Goal: Download file/media

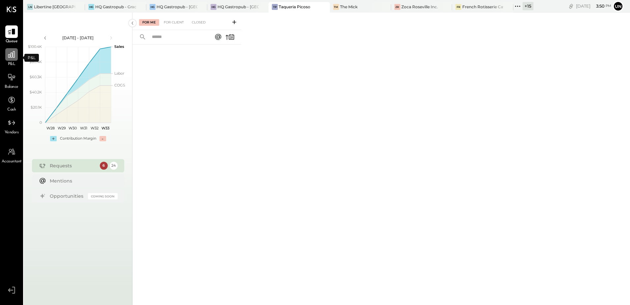
click at [14, 61] on div at bounding box center [11, 54] width 13 height 13
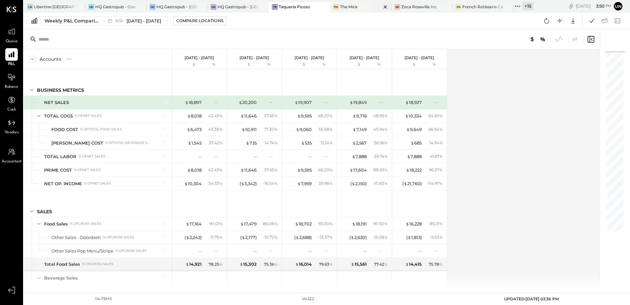
click at [356, 6] on div "The Mick" at bounding box center [348, 7] width 17 height 6
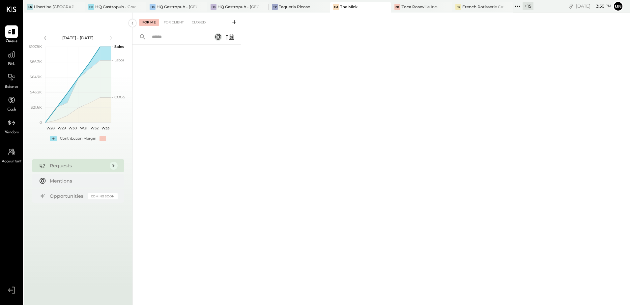
click at [10, 61] on span "P&L" at bounding box center [12, 64] width 8 height 6
click at [361, 8] on div "TM The Mick" at bounding box center [355, 7] width 51 height 6
click at [174, 22] on div "For Client" at bounding box center [173, 22] width 27 height 7
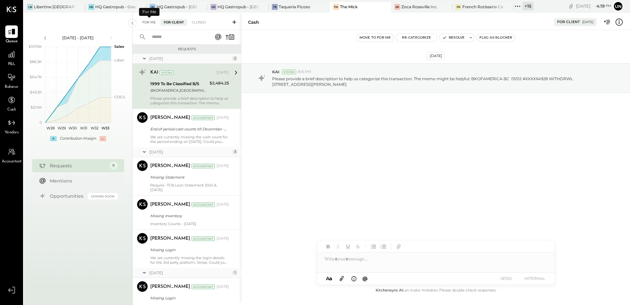
click at [146, 24] on div "For Me" at bounding box center [149, 22] width 20 height 7
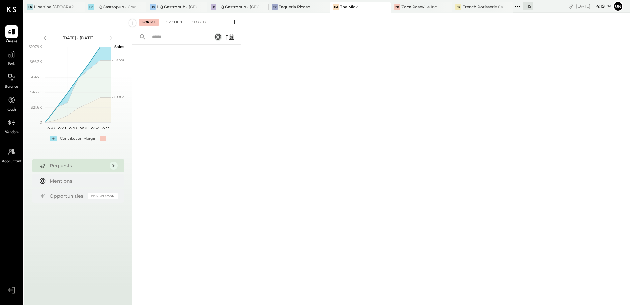
click at [180, 23] on div "For Client" at bounding box center [173, 22] width 27 height 7
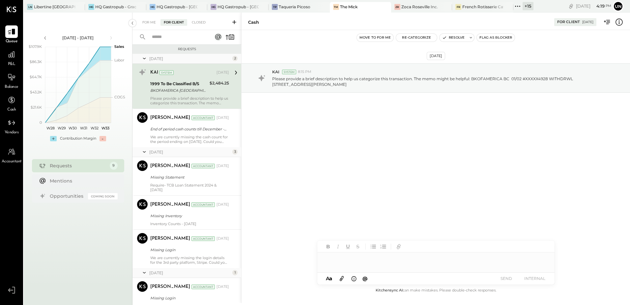
click at [235, 20] on icon at bounding box center [234, 22] width 7 height 7
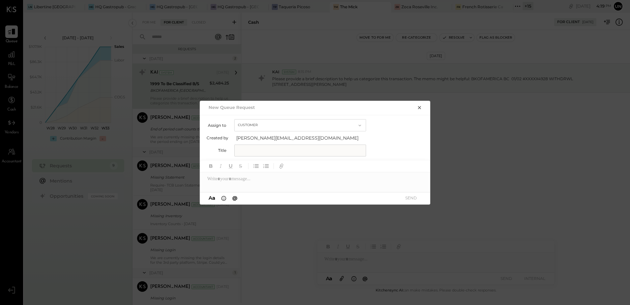
click at [260, 125] on button "Customer" at bounding box center [300, 125] width 132 height 12
click at [399, 132] on div "Assign to Customer Customer Accountant Created by [PERSON_NAME][EMAIL_ADDRESS][…" at bounding box center [316, 137] width 218 height 37
click at [282, 154] on input "text" at bounding box center [300, 150] width 132 height 12
click at [418, 108] on icon "button" at bounding box center [419, 107] width 5 height 5
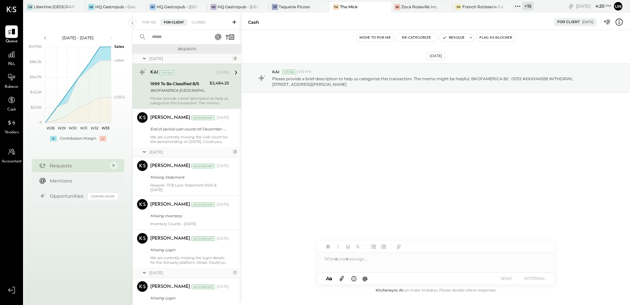
click at [181, 35] on input "text" at bounding box center [178, 37] width 60 height 11
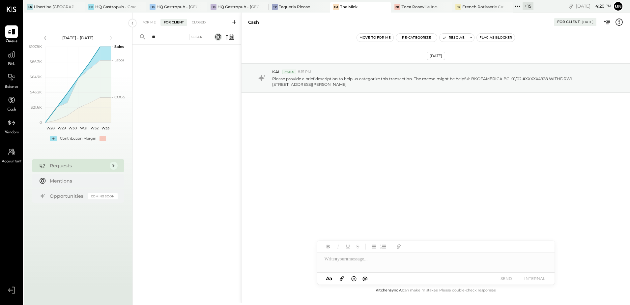
type input "*"
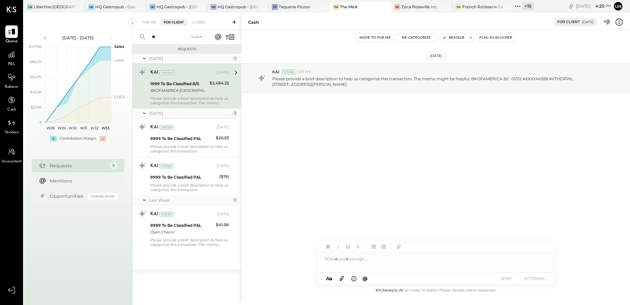
type input "*"
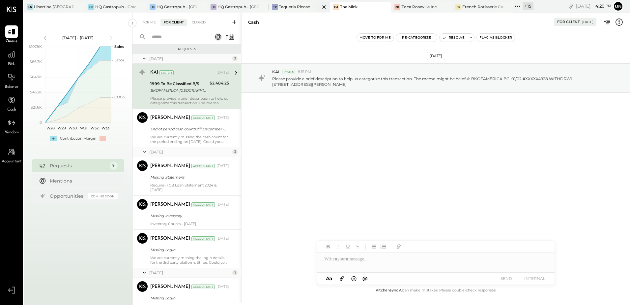
click at [282, 7] on div "Taqueria Picoso" at bounding box center [295, 7] width 32 height 6
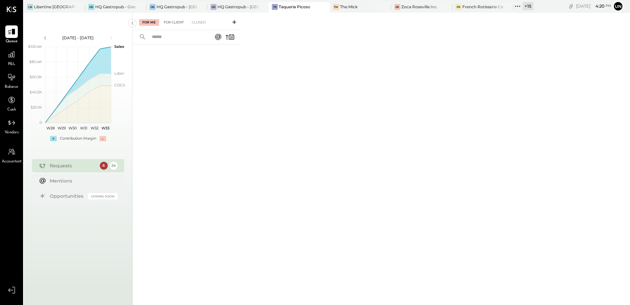
click at [179, 21] on div "For Client" at bounding box center [173, 22] width 27 height 7
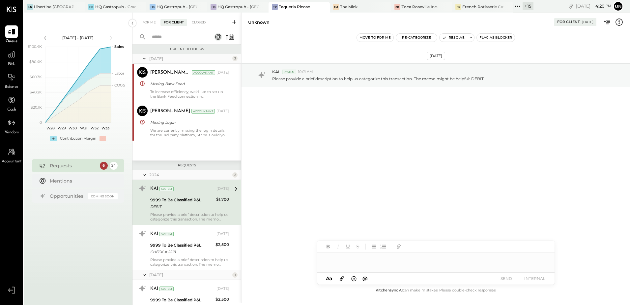
scroll to position [28, 0]
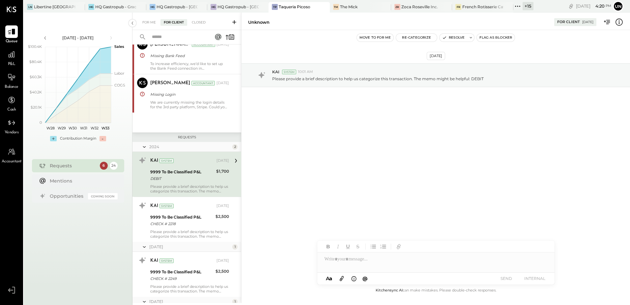
click at [174, 37] on input "text" at bounding box center [178, 37] width 60 height 11
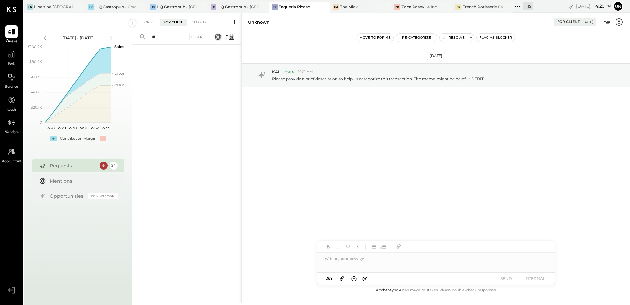
type input "*"
click at [197, 21] on div "Closed" at bounding box center [199, 22] width 20 height 7
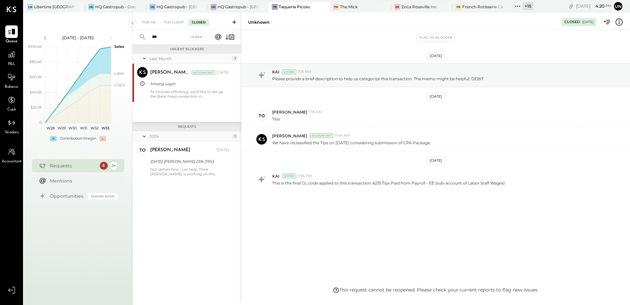
click at [169, 37] on input "***" at bounding box center [168, 37] width 40 height 11
type input "*"
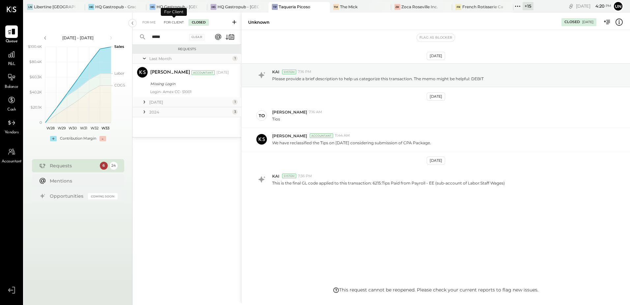
type input "*****"
click at [176, 22] on div "For Client" at bounding box center [173, 22] width 27 height 7
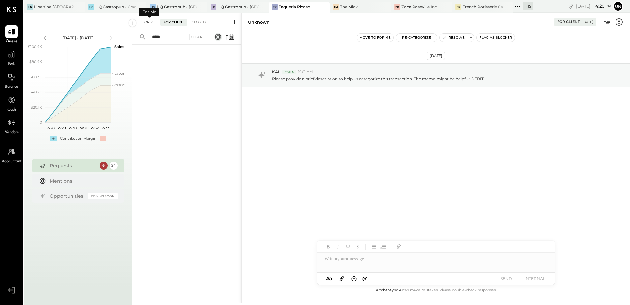
click at [153, 22] on div "For Me" at bounding box center [149, 22] width 20 height 7
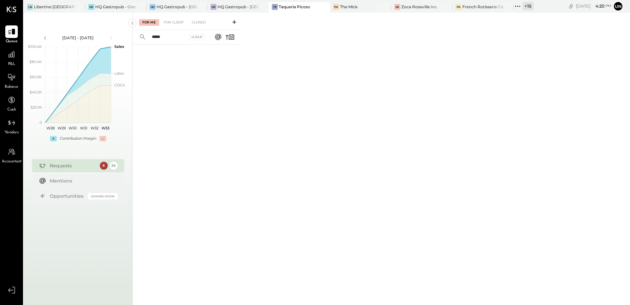
click at [234, 23] on icon at bounding box center [234, 22] width 7 height 7
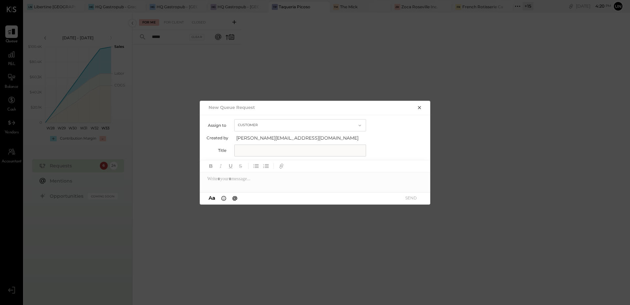
click at [252, 152] on input "text" at bounding box center [300, 150] width 132 height 12
type input "*"
type input "**********"
click at [240, 181] on div at bounding box center [315, 178] width 231 height 13
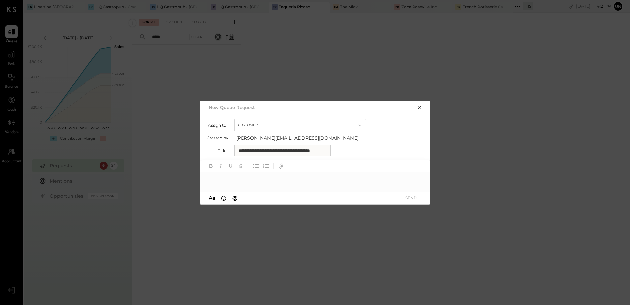
scroll to position [0, 0]
click at [238, 199] on button "@" at bounding box center [234, 197] width 9 height 7
click at [251, 114] on input "text" at bounding box center [254, 117] width 70 height 10
type input "*"
click at [350, 170] on div at bounding box center [315, 166] width 231 height 12
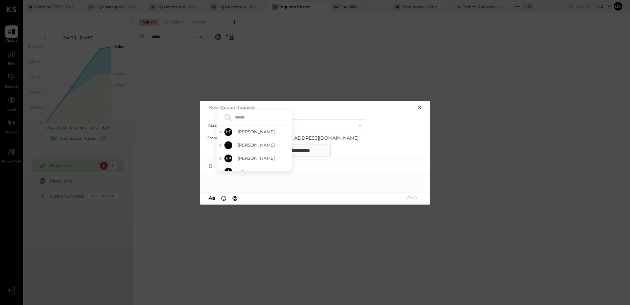
click at [358, 126] on icon "button" at bounding box center [359, 125] width 5 height 5
click at [342, 140] on div "Accountant" at bounding box center [300, 137] width 131 height 12
click at [256, 118] on input "text" at bounding box center [254, 117] width 70 height 10
type input "*"
click at [206, 185] on div at bounding box center [315, 178] width 231 height 13
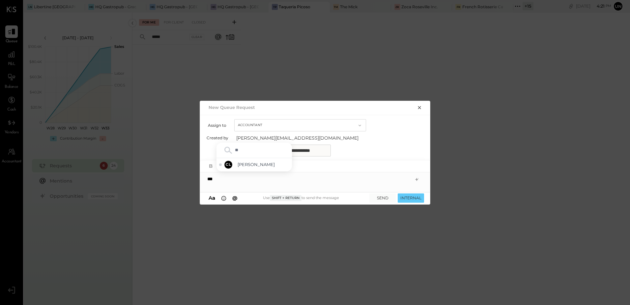
type input "*"
click at [340, 120] on button "Accountant" at bounding box center [300, 125] width 132 height 12
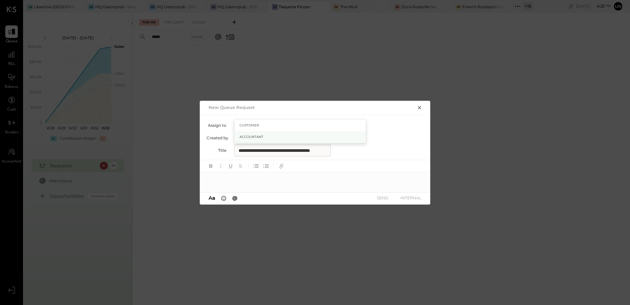
click at [262, 136] on span "Accountant" at bounding box center [252, 136] width 24 height 4
click at [353, 150] on div "**********" at bounding box center [316, 150] width 218 height 12
click at [250, 174] on div at bounding box center [315, 178] width 231 height 13
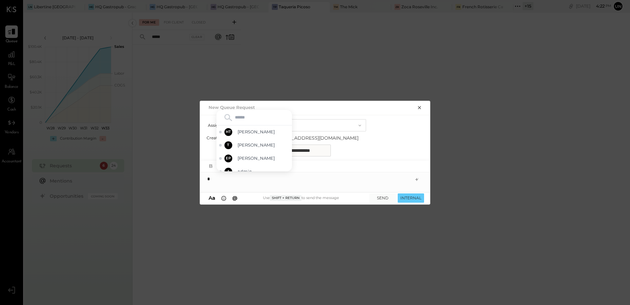
click at [536, 205] on div "**********" at bounding box center [315, 152] width 630 height 305
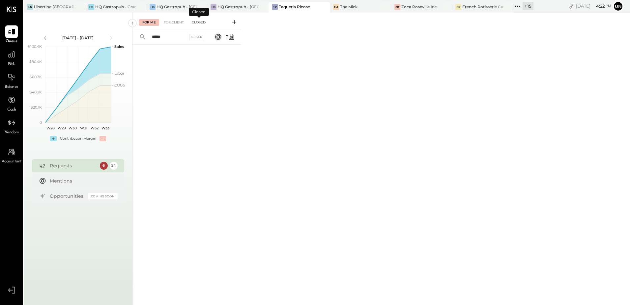
click at [201, 20] on div "Closed" at bounding box center [199, 22] width 20 height 7
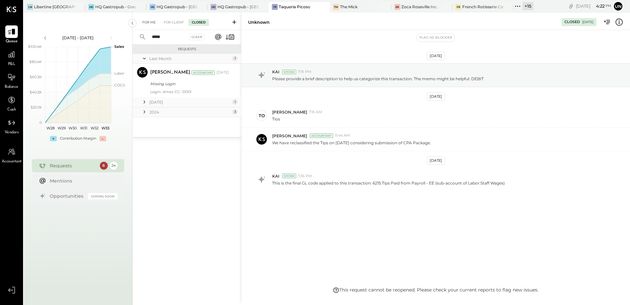
click at [155, 22] on div "For Me" at bounding box center [149, 22] width 20 height 7
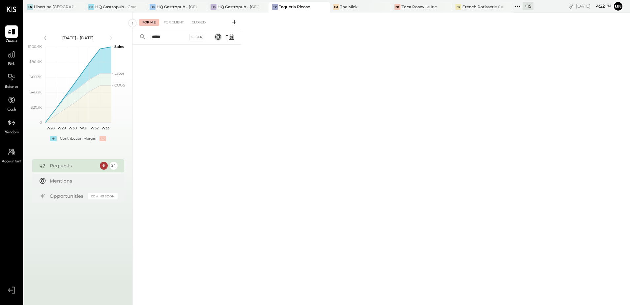
click at [166, 33] on input "*****" at bounding box center [168, 37] width 40 height 11
type input "*"
click at [232, 22] on icon at bounding box center [234, 22] width 7 height 7
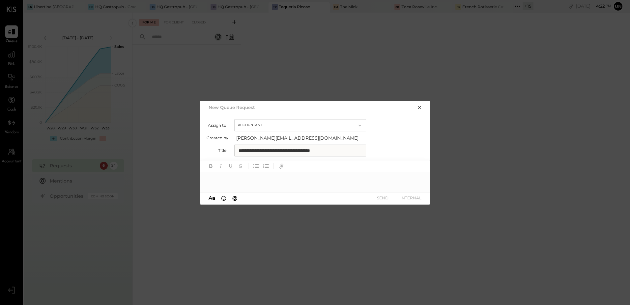
click at [353, 151] on input "**********" at bounding box center [300, 150] width 132 height 12
click at [265, 186] on div at bounding box center [315, 176] width 231 height 32
type input "*****"
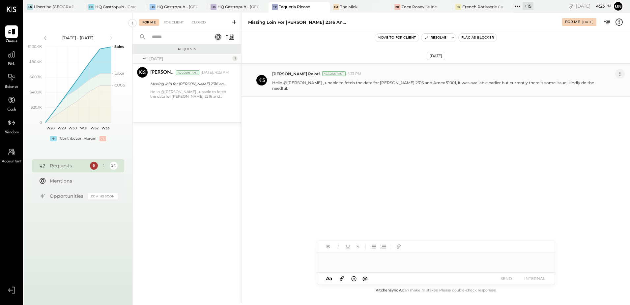
click at [620, 72] on icon at bounding box center [620, 73] width 7 height 7
click at [593, 84] on button "Edit Message" at bounding box center [602, 84] width 44 height 11
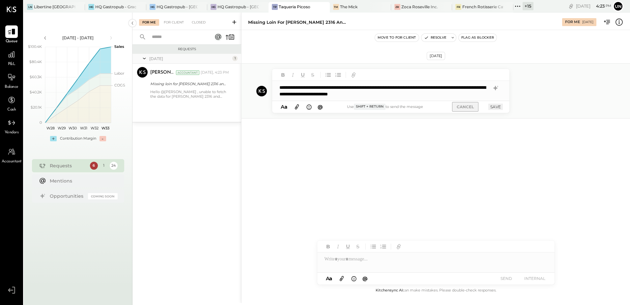
click at [468, 106] on button "CANCEL" at bounding box center [465, 107] width 26 height 10
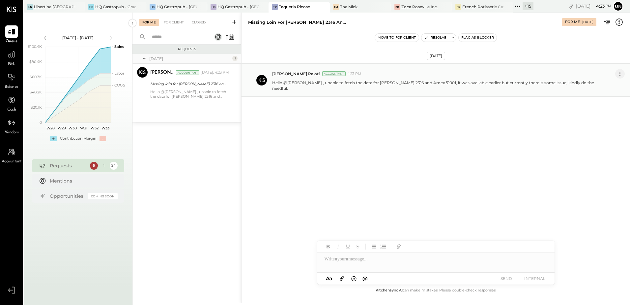
click at [618, 77] on button at bounding box center [620, 74] width 10 height 10
click at [599, 95] on button "Delete Message..." at bounding box center [602, 95] width 44 height 11
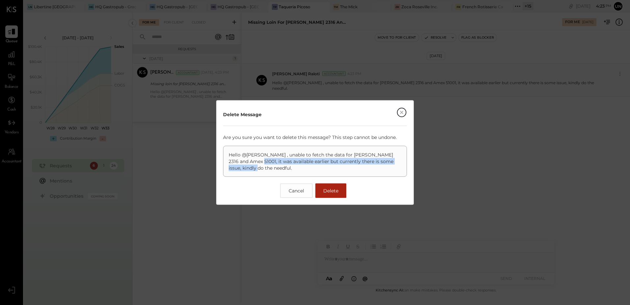
drag, startPoint x: 284, startPoint y: 171, endPoint x: 242, endPoint y: 162, distance: 43.6
click at [242, 162] on div "Hello @[PERSON_NAME] , unable to fetch the data for [PERSON_NAME] 2316 and Amex…" at bounding box center [315, 161] width 184 height 31
drag, startPoint x: 242, startPoint y: 162, endPoint x: 273, endPoint y: 163, distance: 31.4
click at [273, 163] on p "Hello @[PERSON_NAME] , unable to fetch the data for [PERSON_NAME] 2316 and Amex…" at bounding box center [315, 161] width 173 height 20
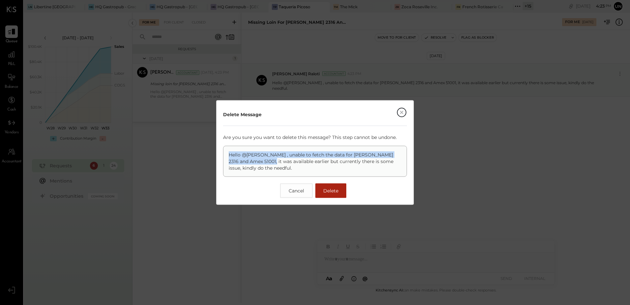
drag, startPoint x: 254, startPoint y: 164, endPoint x: 229, endPoint y: 153, distance: 27.2
click at [229, 153] on p "Hello @[PERSON_NAME] , unable to fetch the data for [PERSON_NAME] 2316 and Amex…" at bounding box center [315, 161] width 173 height 20
drag, startPoint x: 229, startPoint y: 153, endPoint x: 223, endPoint y: 148, distance: 7.7
click at [223, 148] on div "Hello @[PERSON_NAME] , unable to fetch the data for [PERSON_NAME] 2316 and Amex…" at bounding box center [315, 161] width 184 height 31
copy p "Hello @[PERSON_NAME] , unable to fetch the data for [PERSON_NAME] 2316 and Amex…"
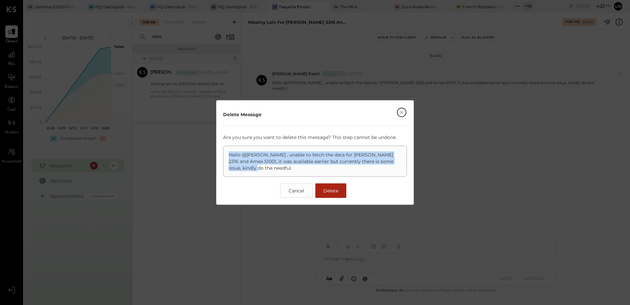
click at [331, 190] on span "Delete" at bounding box center [330, 191] width 15 height 6
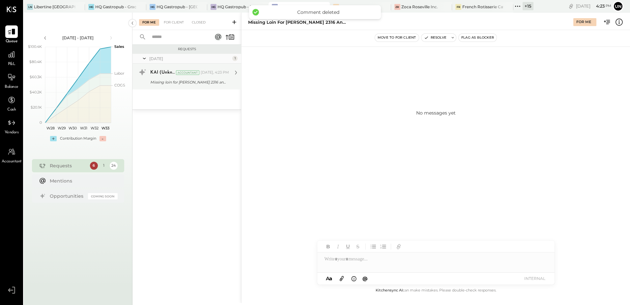
click at [175, 83] on div "Missing loin for [PERSON_NAME] 2316 and Amex 51001" at bounding box center [188, 82] width 77 height 7
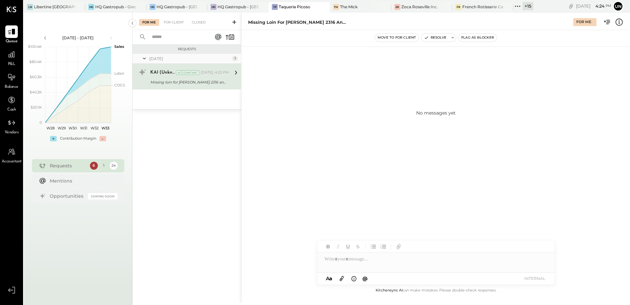
click at [368, 260] on div at bounding box center [435, 258] width 237 height 13
paste div
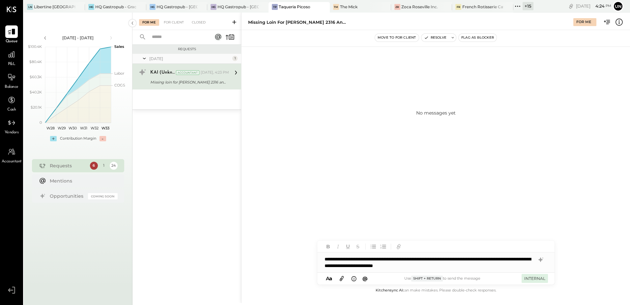
click at [543, 279] on button "INTERNAL" at bounding box center [535, 278] width 26 height 9
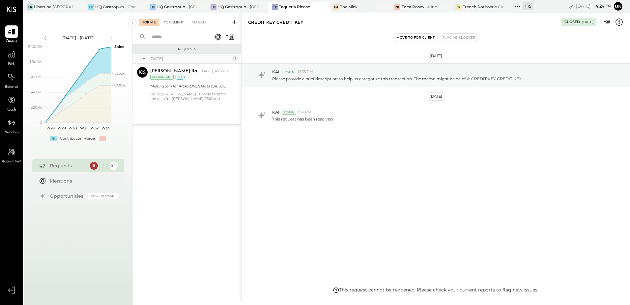
click at [178, 21] on div "For Client" at bounding box center [173, 22] width 27 height 7
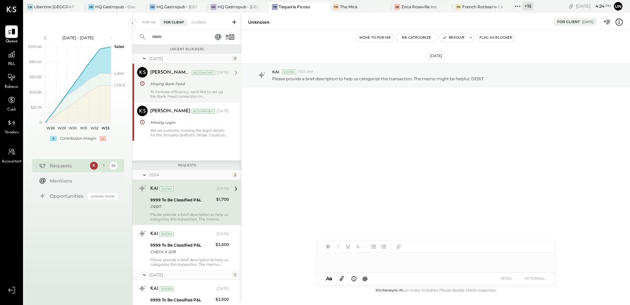
click at [170, 80] on div "Missing Bank Feed" at bounding box center [188, 84] width 77 height 8
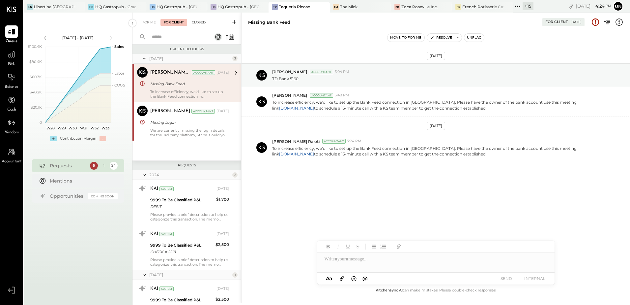
click at [198, 20] on div "Closed" at bounding box center [199, 22] width 20 height 7
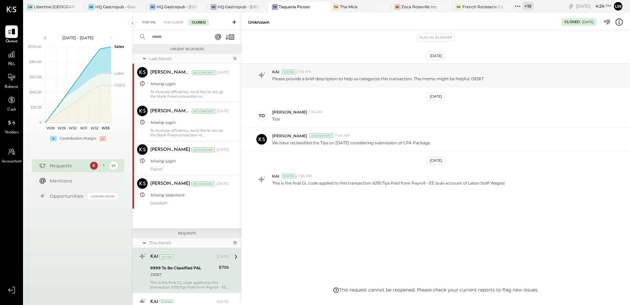
click at [146, 24] on div "For Me" at bounding box center [149, 22] width 20 height 7
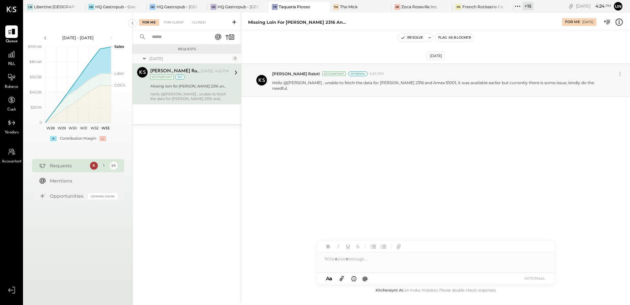
click at [171, 88] on div "Missing loin for [PERSON_NAME] 2316 and Amex 51001" at bounding box center [188, 86] width 77 height 7
click at [407, 236] on div "[DATE] [PERSON_NAME] Raloti Accountant Internal 4:24 PM Hello @[PERSON_NAME] , …" at bounding box center [436, 158] width 389 height 256
click at [290, 172] on div "[DATE] [PERSON_NAME] Raloti Accountant Internal 4:24 PM Hello @[PERSON_NAME] , …" at bounding box center [436, 158] width 389 height 256
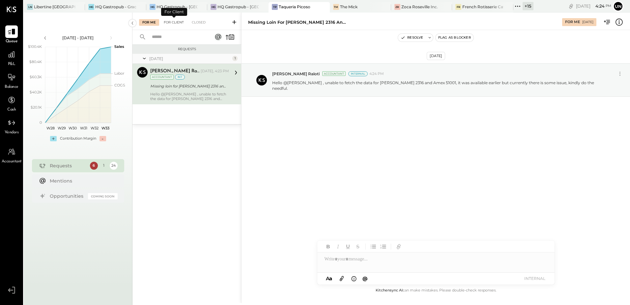
click at [172, 22] on div "For Client" at bounding box center [173, 22] width 27 height 7
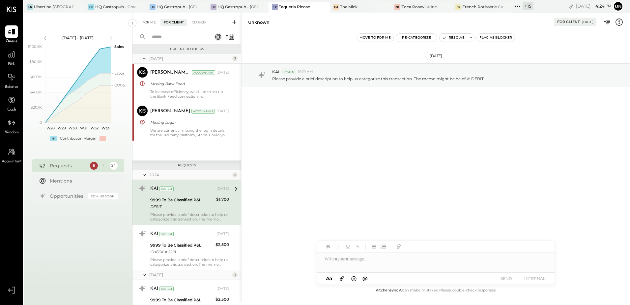
click at [145, 22] on div "For Me" at bounding box center [149, 22] width 20 height 7
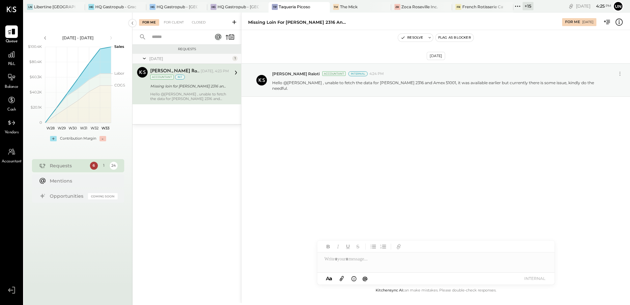
click at [608, 21] on icon at bounding box center [608, 22] width 4 height 4
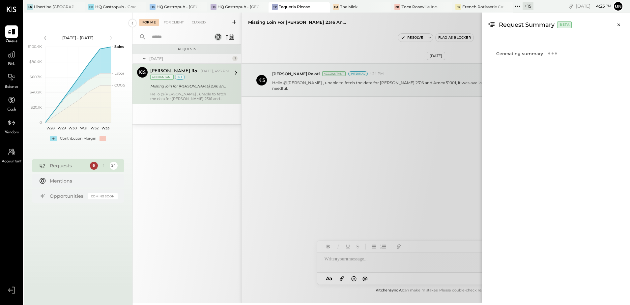
click at [371, 173] on div "For Me For Client Closed Requests [DATE] 1 [PERSON_NAME] Raloti Accountant [PER…" at bounding box center [381, 158] width 498 height 290
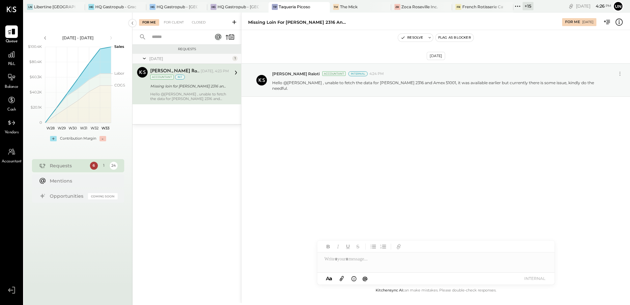
click at [597, 160] on div "[DATE] [PERSON_NAME] Raloti Accountant Internal 4:24 PM Hello @[PERSON_NAME] , …" at bounding box center [436, 158] width 389 height 256
click at [318, 167] on div "[DATE] [PERSON_NAME] Raloti Accountant Internal 4:24 PM Hello @[PERSON_NAME] , …" at bounding box center [436, 158] width 389 height 256
click at [14, 62] on span "P&L" at bounding box center [12, 64] width 8 height 6
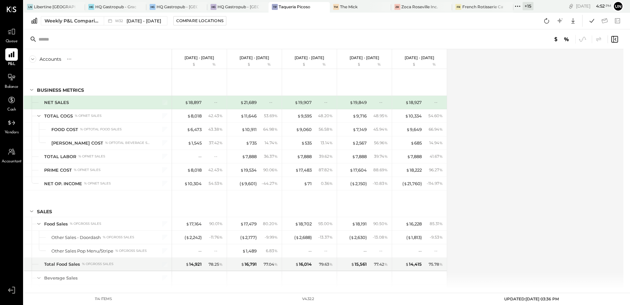
click at [539, 136] on div "Accounts S % GL [DATE] - [DATE] $ % [DATE] - [DATE] $ % [DATE] - [DATE] $ % [DA…" at bounding box center [324, 168] width 601 height 239
click at [196, 18] on div "Compare Locations" at bounding box center [199, 21] width 47 height 6
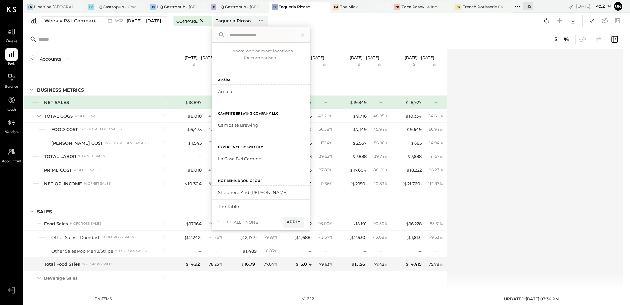
click at [149, 33] on div at bounding box center [324, 39] width 600 height 20
click at [519, 78] on div "Accounts S % GL [DATE] - [DATE] $ % [DATE] - [DATE] $ % [DATE] - [DATE] $ % [DA…" at bounding box center [324, 168] width 601 height 239
click at [304, 34] on icon at bounding box center [303, 35] width 9 height 9
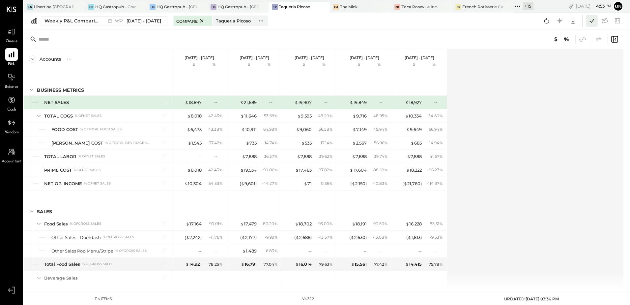
click at [594, 22] on icon at bounding box center [592, 20] width 9 height 9
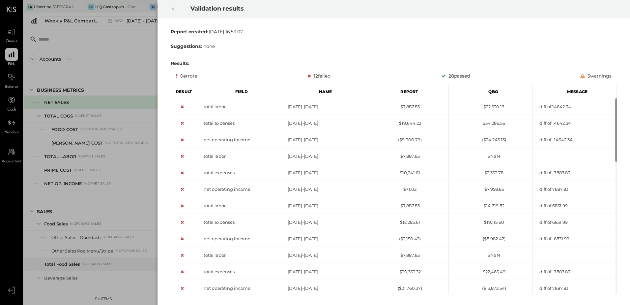
click at [170, 9] on div at bounding box center [172, 9] width 15 height 18
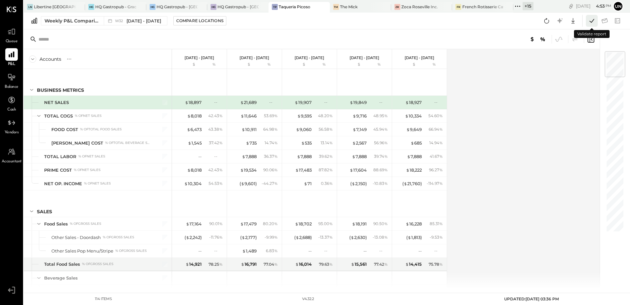
click at [589, 19] on icon at bounding box center [592, 20] width 9 height 9
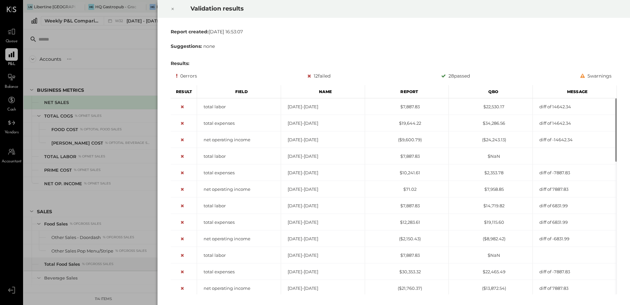
click at [173, 9] on icon at bounding box center [173, 9] width 2 height 2
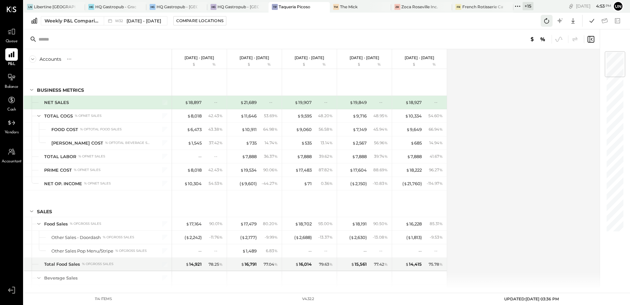
click at [545, 25] on button at bounding box center [547, 21] width 12 height 12
click at [591, 22] on icon at bounding box center [592, 21] width 5 height 4
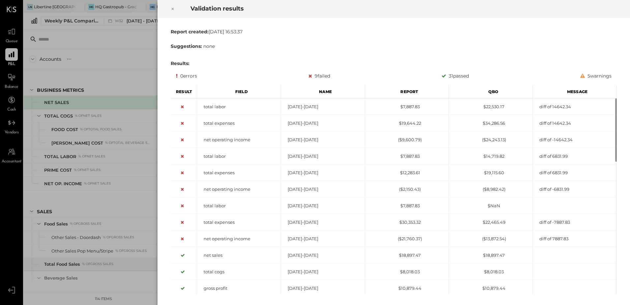
click at [175, 7] on div at bounding box center [172, 9] width 15 height 18
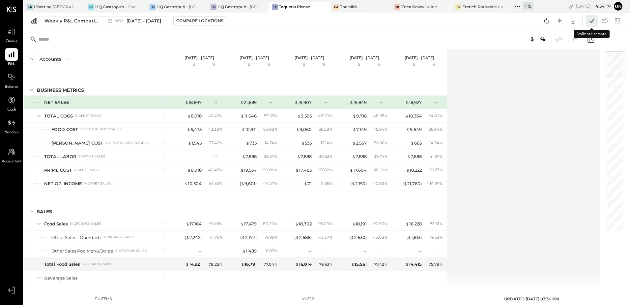
click at [591, 21] on icon at bounding box center [592, 20] width 9 height 9
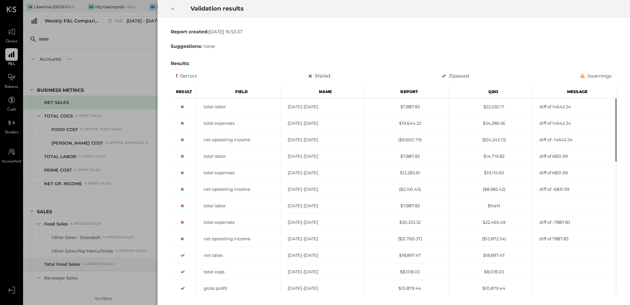
click at [174, 9] on icon at bounding box center [173, 9] width 4 height 8
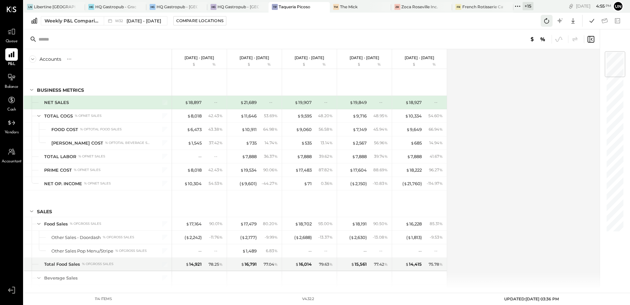
click at [545, 19] on icon at bounding box center [546, 20] width 5 height 5
click at [544, 21] on icon at bounding box center [546, 20] width 9 height 9
click at [590, 23] on icon at bounding box center [592, 20] width 9 height 9
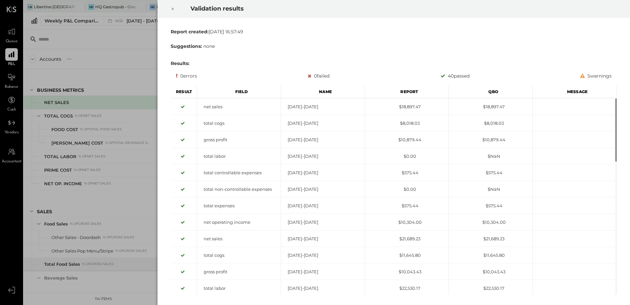
click at [173, 7] on icon at bounding box center [173, 9] width 4 height 8
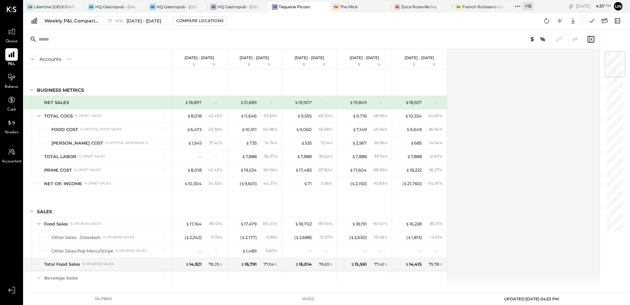
click at [551, 121] on div "Accounts S % GL [DATE] - [DATE] $ % [DATE] - [DATE] $ % [DATE] - [DATE] $ % [DA…" at bounding box center [312, 168] width 577 height 239
click at [63, 21] on div "Weekly P&L Comparison" at bounding box center [71, 20] width 55 height 7
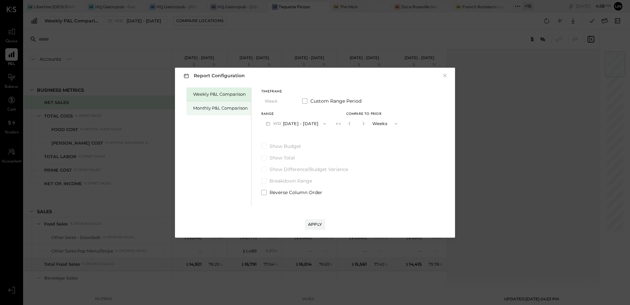
click at [219, 110] on div "Monthly P&L Comparison" at bounding box center [220, 108] width 55 height 6
click at [292, 124] on button "M08 [DATE] - [DATE]" at bounding box center [296, 123] width 70 height 12
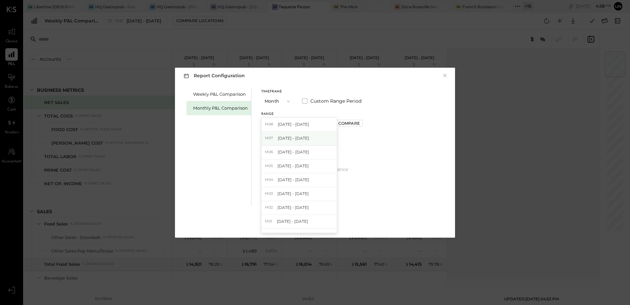
click at [293, 142] on div "M07 [DATE] - [DATE]" at bounding box center [299, 138] width 75 height 14
click at [322, 223] on button "Apply" at bounding box center [315, 224] width 20 height 11
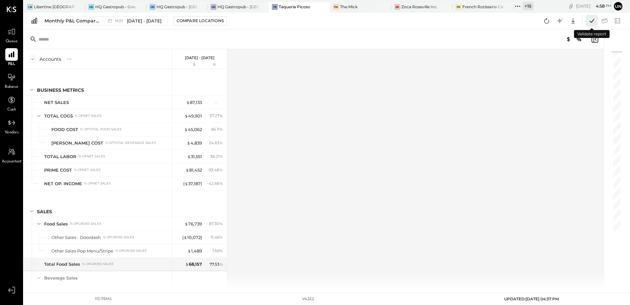
click at [592, 20] on icon at bounding box center [592, 20] width 9 height 9
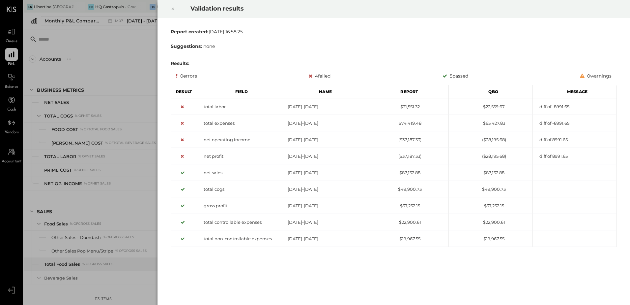
click at [172, 9] on icon at bounding box center [173, 9] width 4 height 8
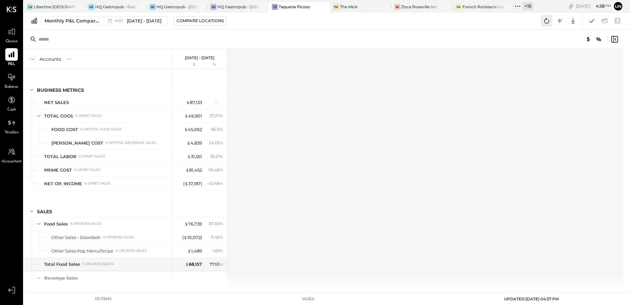
click at [551, 21] on button at bounding box center [547, 21] width 12 height 12
click at [541, 24] on button at bounding box center [547, 21] width 12 height 12
click at [547, 24] on icon at bounding box center [546, 20] width 9 height 9
click at [546, 24] on icon at bounding box center [546, 20] width 9 height 9
click at [588, 19] on icon at bounding box center [592, 20] width 9 height 9
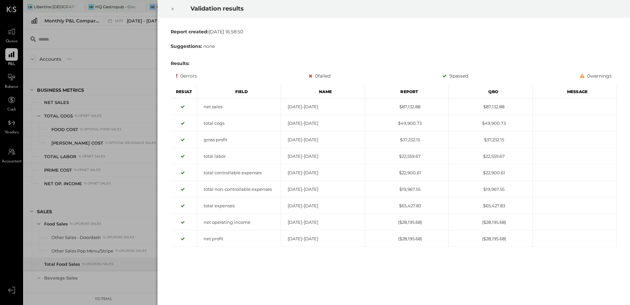
click at [173, 9] on icon at bounding box center [173, 9] width 4 height 8
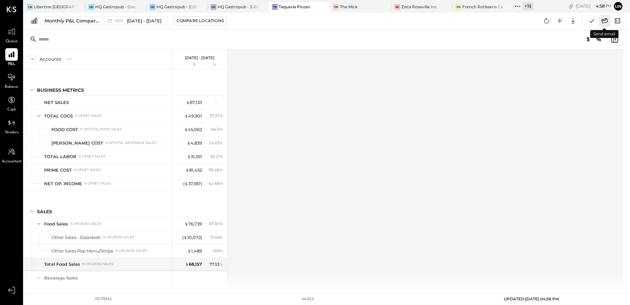
click at [603, 18] on icon at bounding box center [604, 20] width 9 height 9
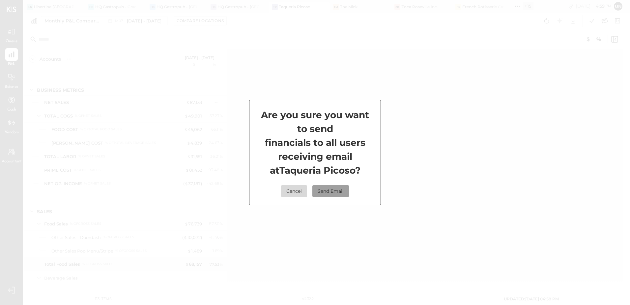
click at [332, 192] on button "Send Email" at bounding box center [330, 191] width 37 height 12
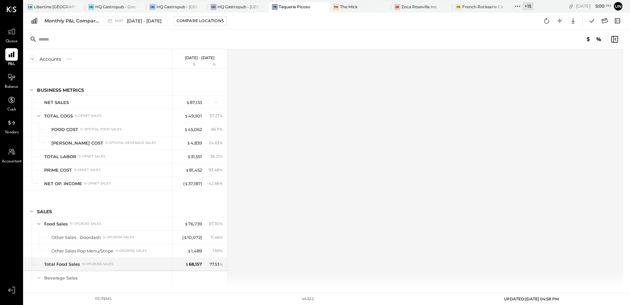
click at [308, 166] on div "Accounts S % GL [DATE] - [DATE] $ % BUSINESS METRICS NET SALES TOTAL COGS % of …" at bounding box center [324, 168] width 601 height 239
click at [352, 131] on div "Accounts S % GL [DATE] - [DATE] $ % BUSINESS METRICS NET SALES TOTAL COGS % of …" at bounding box center [324, 168] width 601 height 239
click at [166, 9] on div "HQ Gastropub - [GEOGRAPHIC_DATA]" at bounding box center [177, 7] width 41 height 6
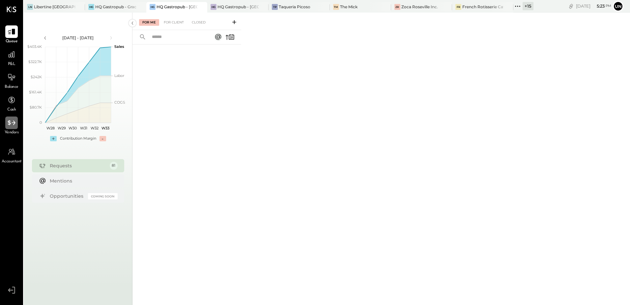
click at [10, 125] on icon at bounding box center [11, 122] width 9 height 9
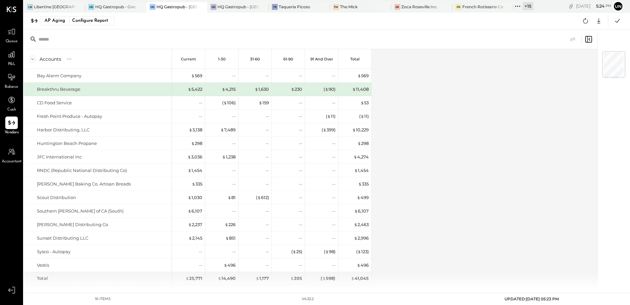
click at [507, 149] on div "Accounts S % GL Current 1-30 31-60 61-90 91 and Over Total Bay Alarm Company Br…" at bounding box center [311, 168] width 575 height 239
click at [583, 23] on icon at bounding box center [585, 20] width 9 height 9
click at [460, 58] on div "Accounts S % GL Current 1-30 31-60 61-90 91 and Over Total Bay Alarm Company Br…" at bounding box center [311, 168] width 575 height 239
click at [595, 23] on icon at bounding box center [599, 20] width 9 height 9
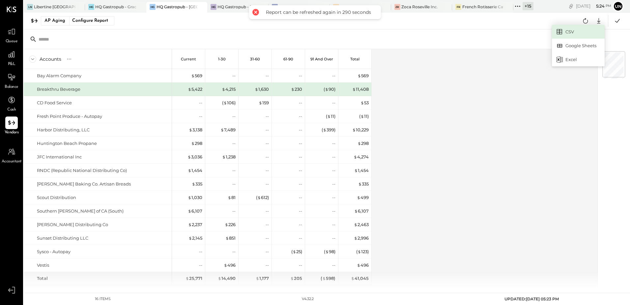
click at [571, 31] on link "CSV" at bounding box center [578, 32] width 53 height 14
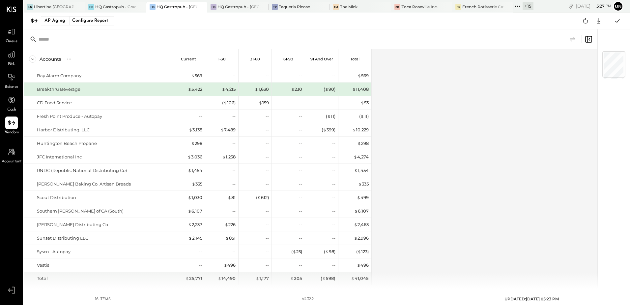
click at [451, 100] on div "Accounts S % GL Current 1-30 31-60 61-90 91 and Over Total Bay Alarm Company Br…" at bounding box center [311, 168] width 575 height 239
click at [238, 6] on div "HQ Gastropub - [GEOGRAPHIC_DATA]" at bounding box center [238, 7] width 41 height 6
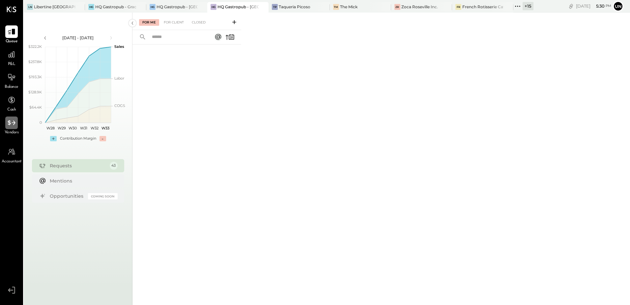
click at [12, 125] on icon at bounding box center [11, 122] width 9 height 9
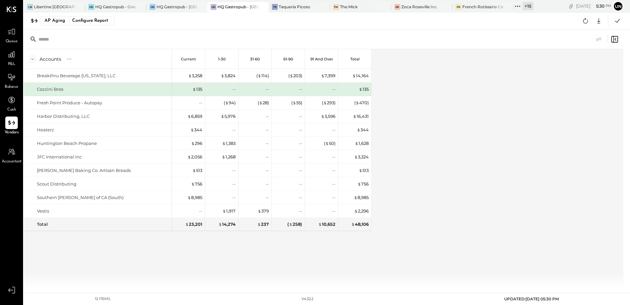
click at [461, 138] on div "Accounts S % GL Current 1-30 31-60 61-90 91 and Over Total Breakthru Beverage […" at bounding box center [324, 168] width 601 height 239
click at [550, 299] on span "UPDATED: [DATE] 05:30 PM" at bounding box center [531, 298] width 55 height 5
click at [464, 149] on div "Accounts S % GL Current 1-30 31-60 61-90 91 and Over Total Breakthru Beverage […" at bounding box center [324, 168] width 601 height 239
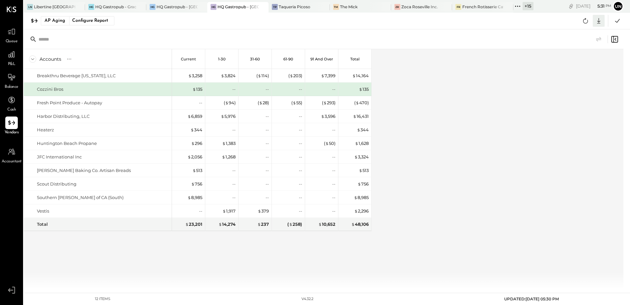
click at [597, 21] on icon at bounding box center [599, 20] width 9 height 9
click at [567, 34] on link "CSV" at bounding box center [578, 32] width 53 height 14
click at [130, 5] on div at bounding box center [134, 7] width 23 height 10
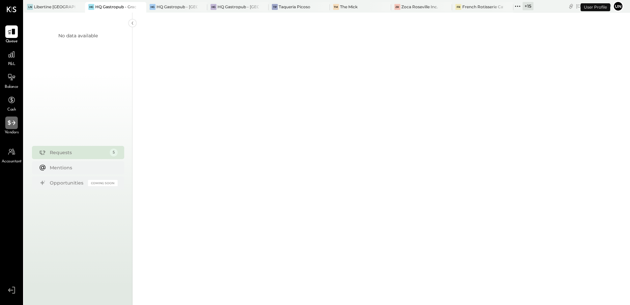
click at [11, 129] on div at bounding box center [11, 122] width 13 height 13
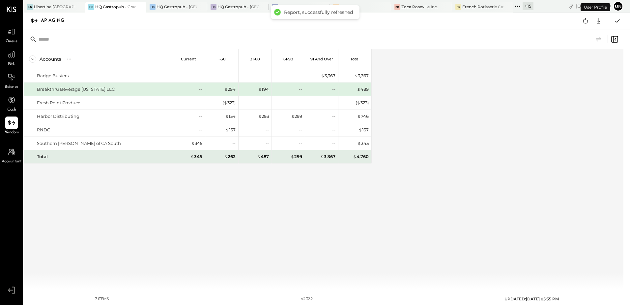
click at [138, 165] on div "Badge Busters Breakthru Beverage [US_STATE] LLC Fresh Point Produce Harbor Dist…" at bounding box center [198, 124] width 348 height 111
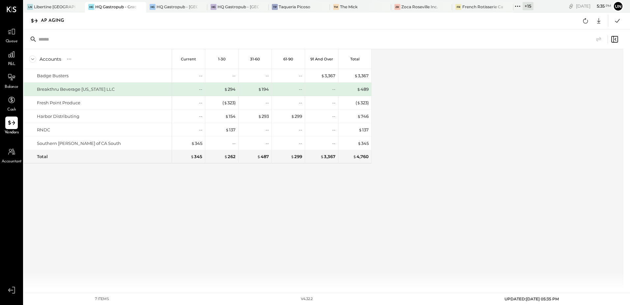
click at [421, 133] on div "Accounts S % GL Current 1-30 31-60 61-90 91 and Over Total Badge Busters Breakt…" at bounding box center [324, 168] width 601 height 239
click at [588, 22] on icon at bounding box center [585, 20] width 9 height 9
click at [598, 21] on icon at bounding box center [599, 20] width 9 height 9
click at [563, 33] on icon at bounding box center [559, 31] width 9 height 13
drag, startPoint x: 434, startPoint y: 82, endPoint x: 454, endPoint y: 4, distance: 80.2
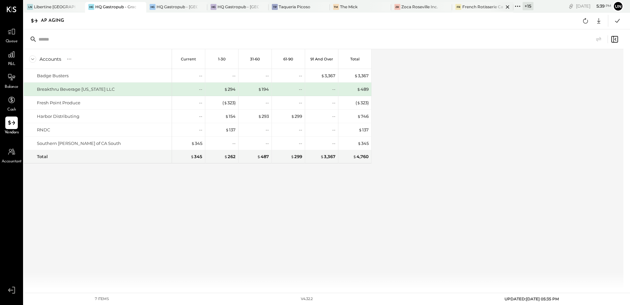
click at [434, 82] on div "Accounts S % GL Current 1-30 31-60 61-90 91 and Over Total Badge Busters Breakt…" at bounding box center [324, 168] width 601 height 239
